Goal: Task Accomplishment & Management: Manage account settings

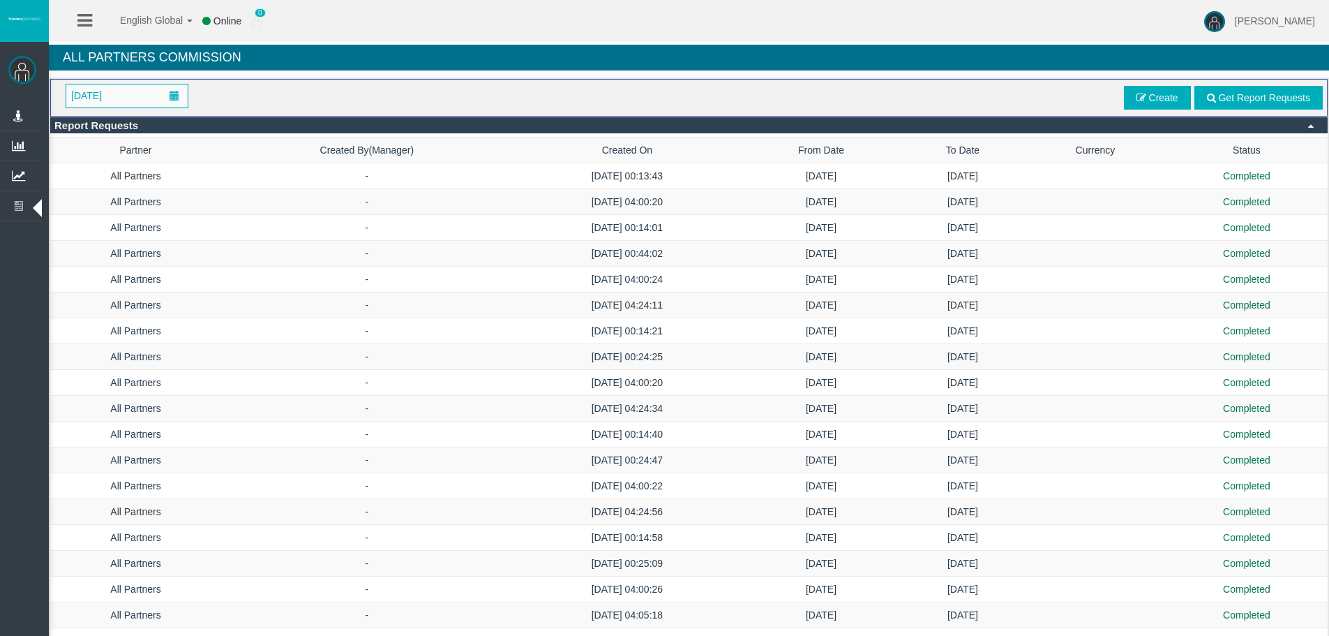
scroll to position [463, 0]
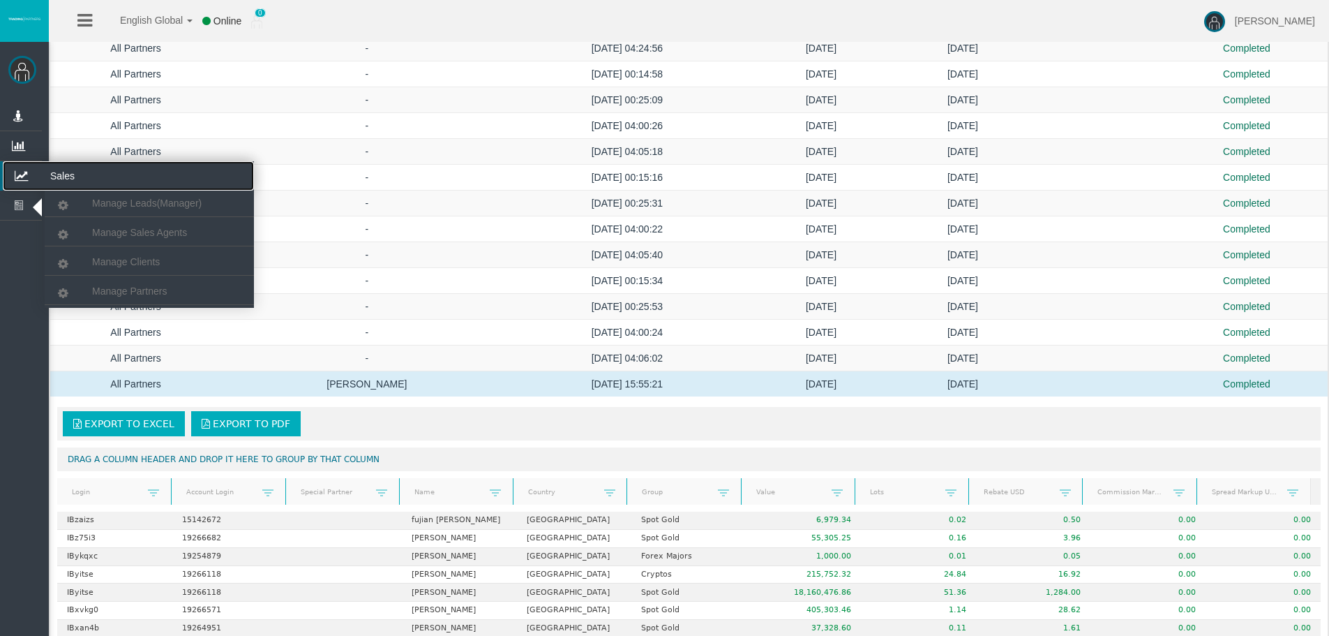
click at [38, 163] on icon at bounding box center [21, 175] width 37 height 29
click at [112, 262] on span "Manage Clients" at bounding box center [126, 261] width 68 height 11
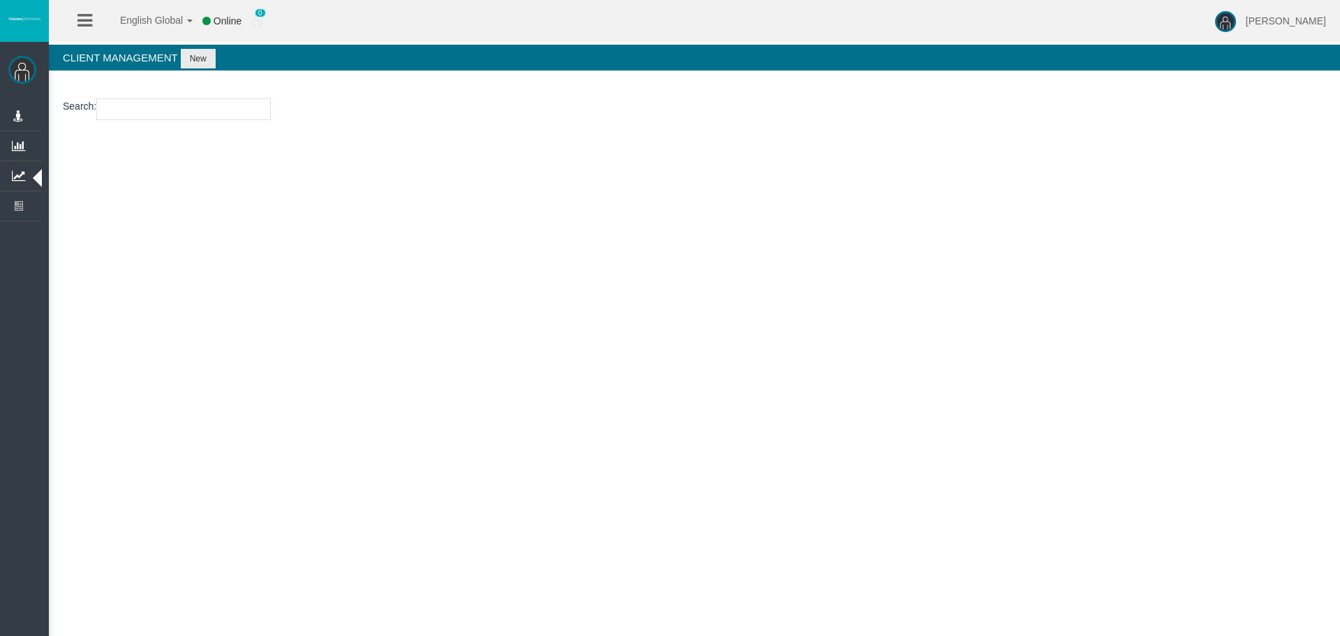
drag, startPoint x: 140, startPoint y: 95, endPoint x: 138, endPoint y: 113, distance: 18.3
click at [139, 100] on section "Search :" at bounding box center [694, 112] width 1291 height 57
click at [138, 113] on input "number" at bounding box center [183, 109] width 174 height 22
paste input "15176173"
type input "15176173"
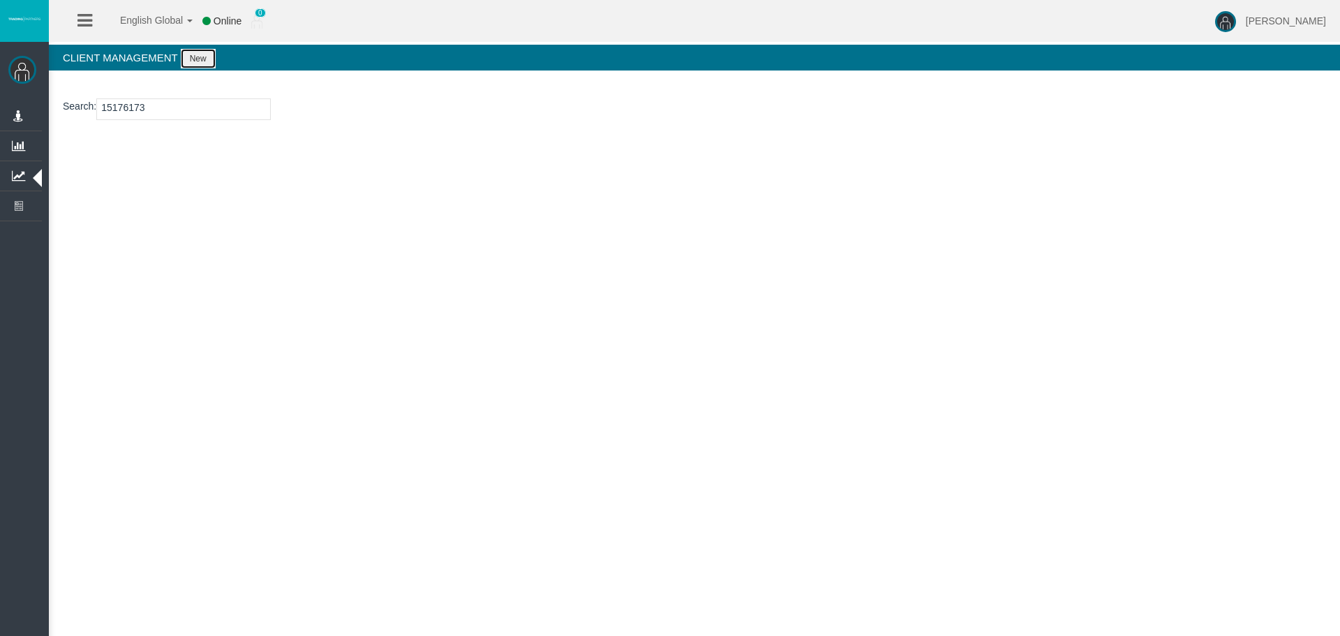
click at [197, 57] on button "New" at bounding box center [198, 59] width 35 height 20
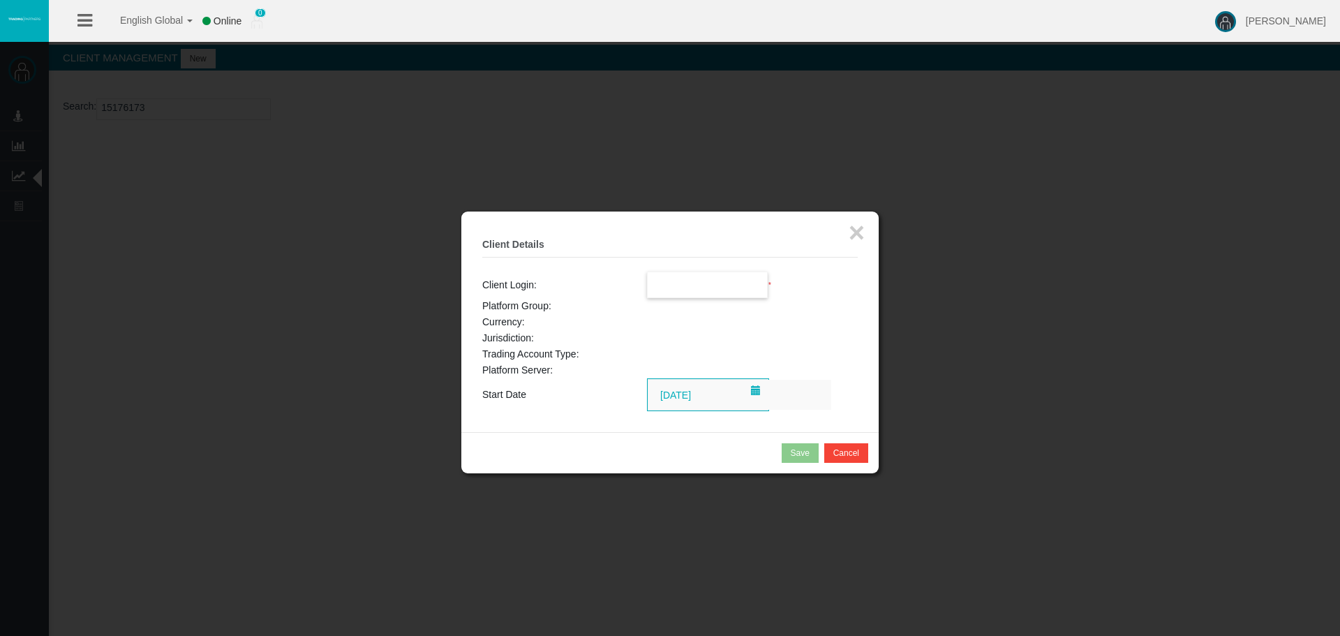
click at [733, 283] on input "text" at bounding box center [708, 284] width 120 height 25
paste input "15176173"
click at [679, 313] on span "15176173" at bounding box center [676, 309] width 43 height 11
type input "15176173"
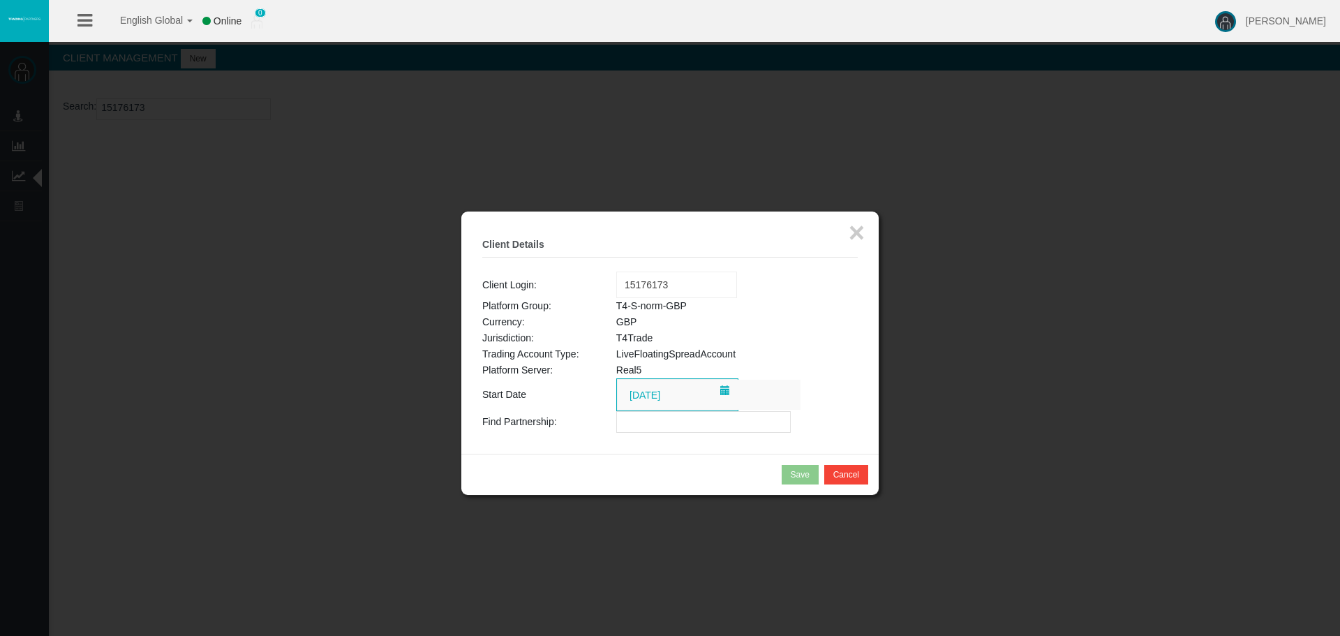
click at [652, 426] on input "text" at bounding box center [703, 422] width 174 height 22
paste input "IBqfre7"
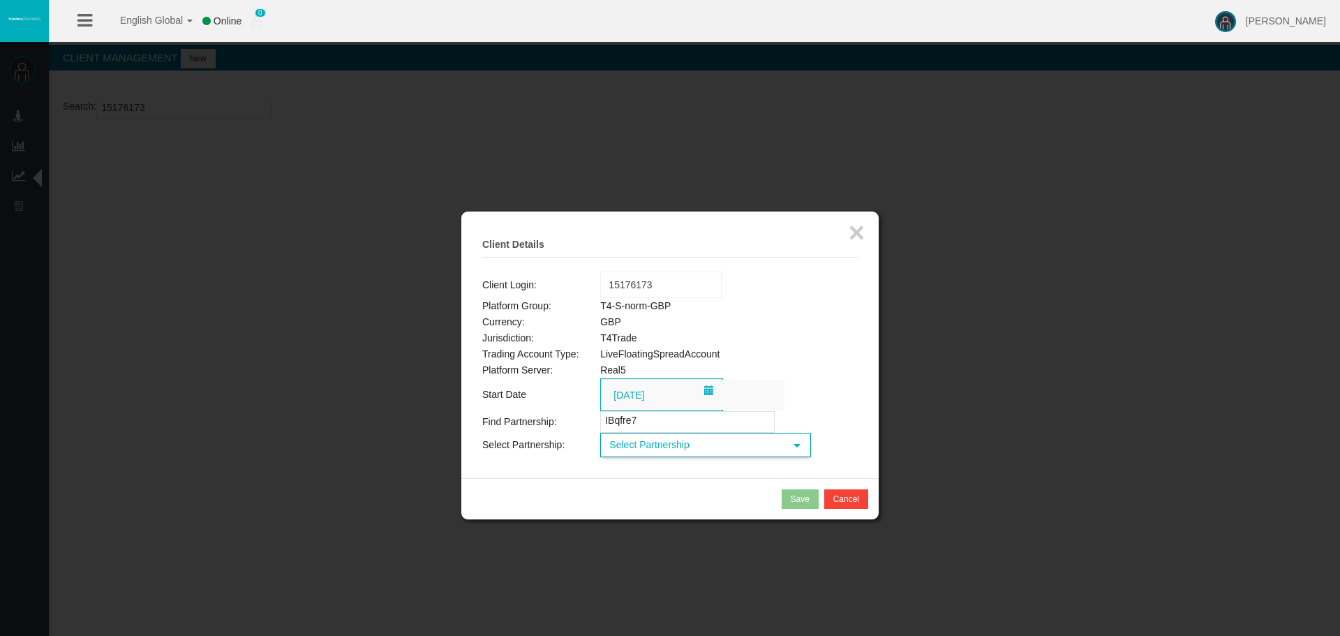
type input "IBqfre7"
click at [641, 439] on span "Select Partnership" at bounding box center [693, 445] width 183 height 22
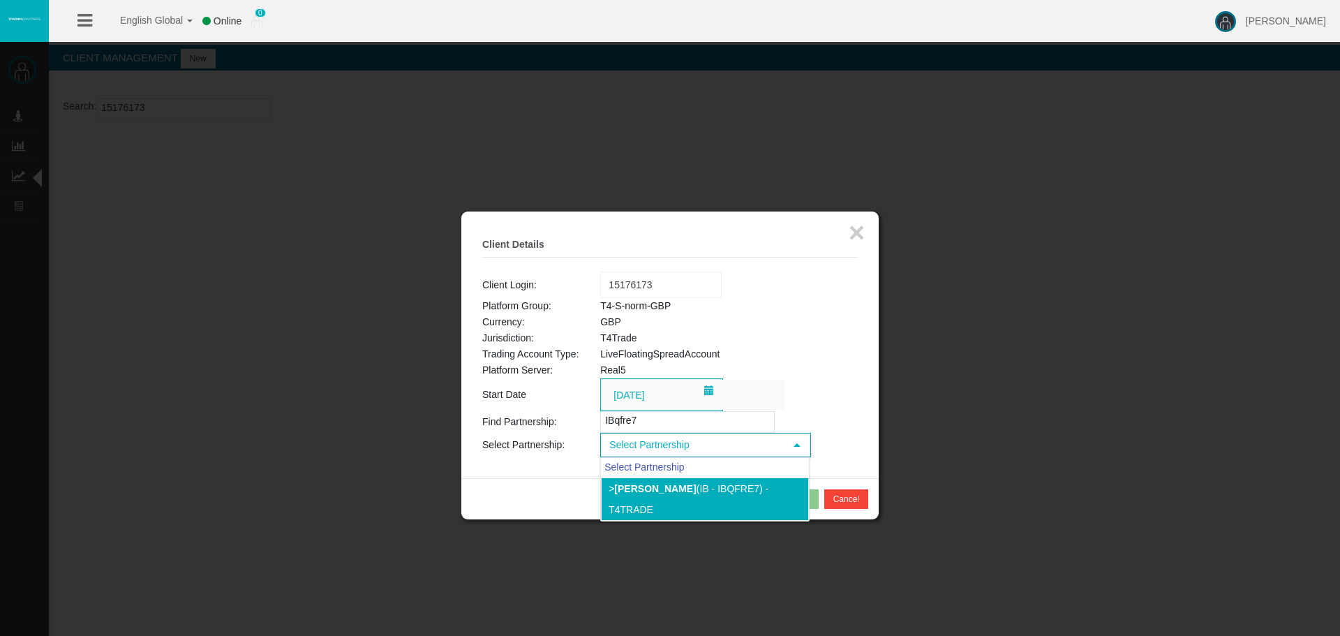
click at [644, 484] on b "[PERSON_NAME]" at bounding box center [655, 488] width 82 height 11
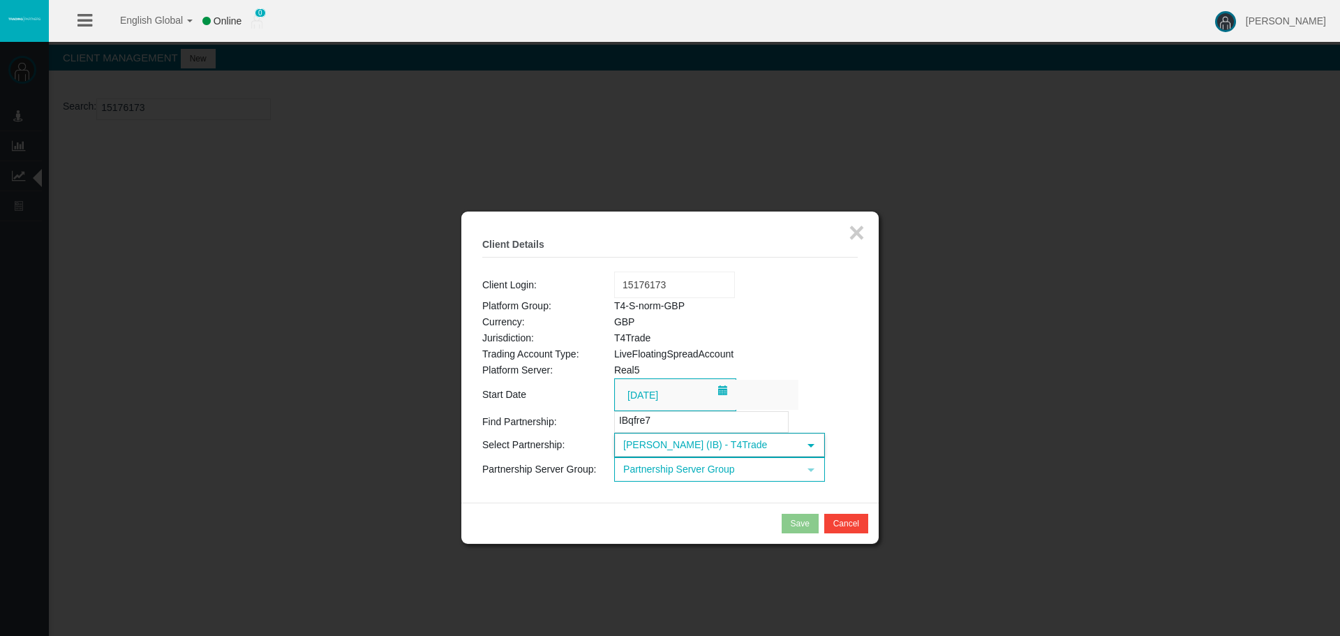
click at [696, 475] on span "Partnership Server Group" at bounding box center [706, 469] width 183 height 22
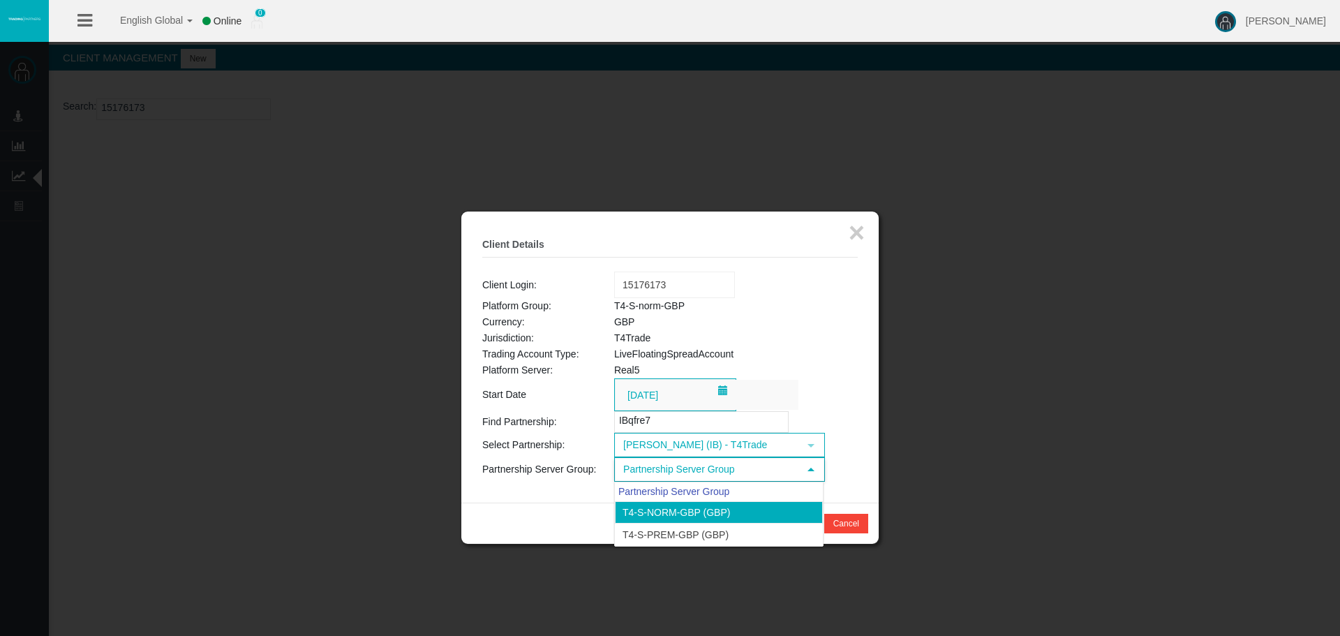
click at [682, 505] on li "T4-S-norm-GBP (GBP)" at bounding box center [719, 512] width 208 height 22
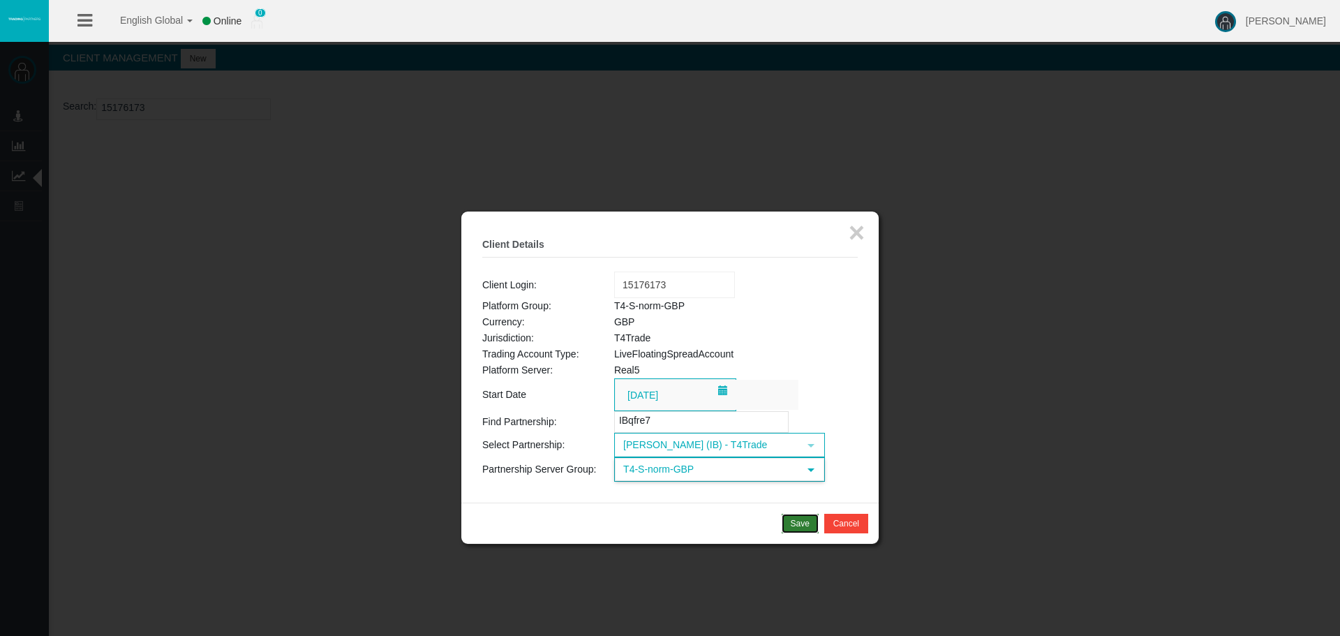
click at [799, 525] on div "Save" at bounding box center [800, 523] width 19 height 13
